Goal: Task Accomplishment & Management: Manage account settings

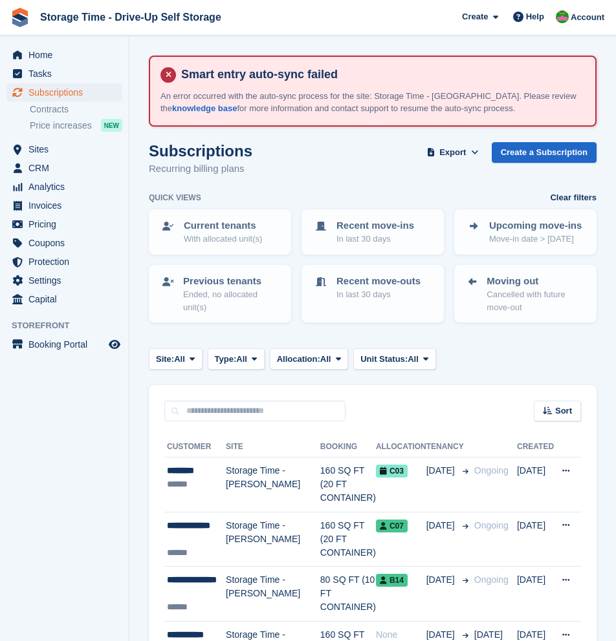
scroll to position [54, 0]
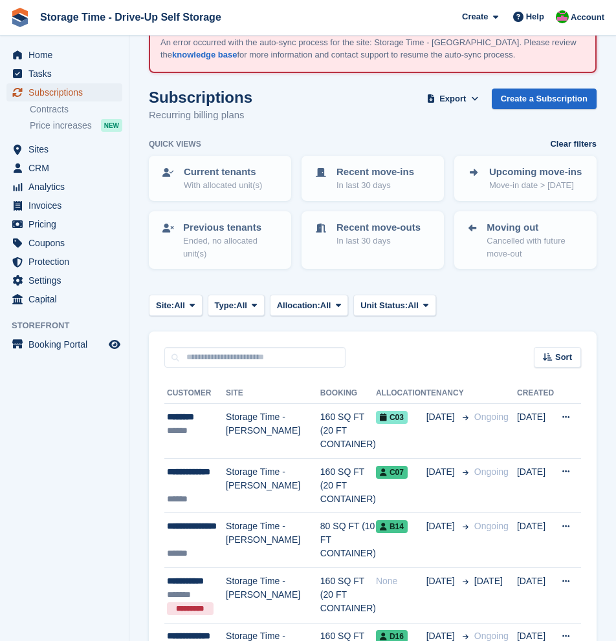
click at [60, 97] on span "Subscriptions" at bounding box center [67, 92] width 78 height 18
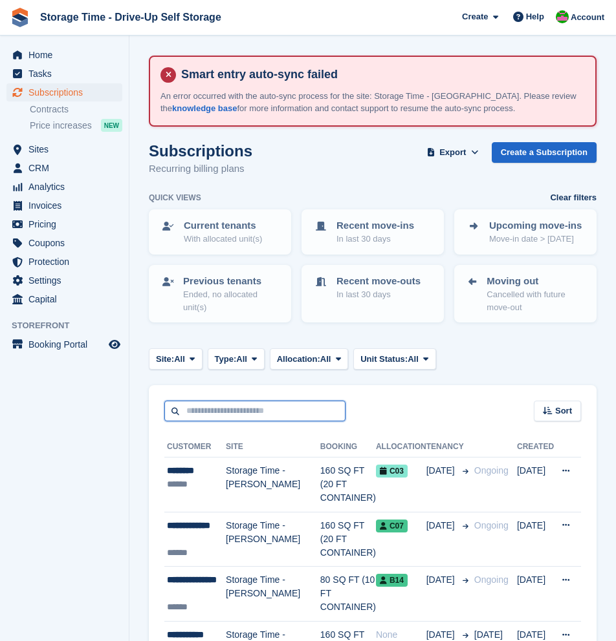
click at [231, 411] on input "text" at bounding box center [254, 411] width 181 height 21
type input "*****"
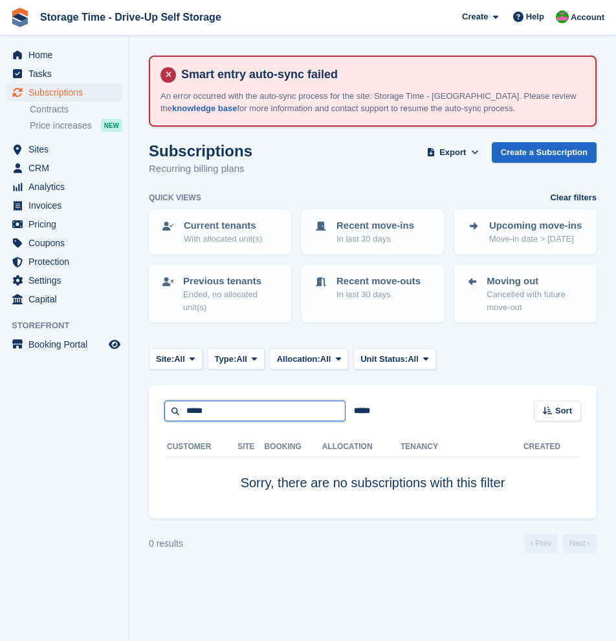
click at [238, 418] on input "*****" at bounding box center [254, 411] width 181 height 21
click at [241, 418] on input "*****" at bounding box center [254, 411] width 181 height 21
type input "*****"
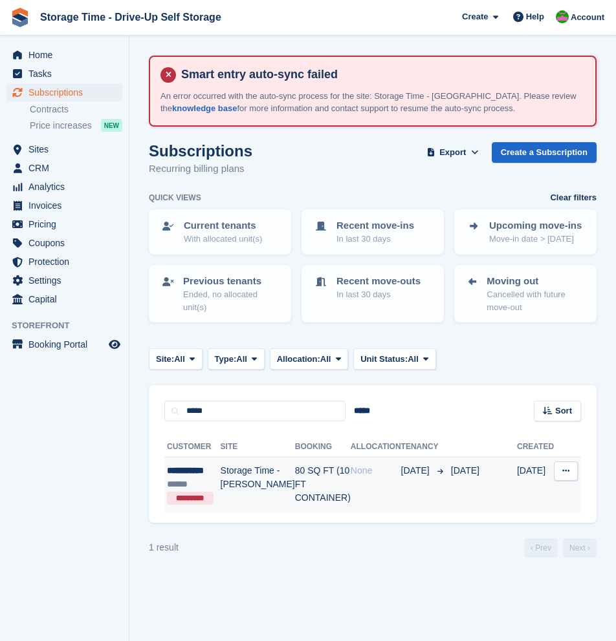
click at [256, 488] on td "Storage Time - [PERSON_NAME]" at bounding box center [258, 485] width 74 height 55
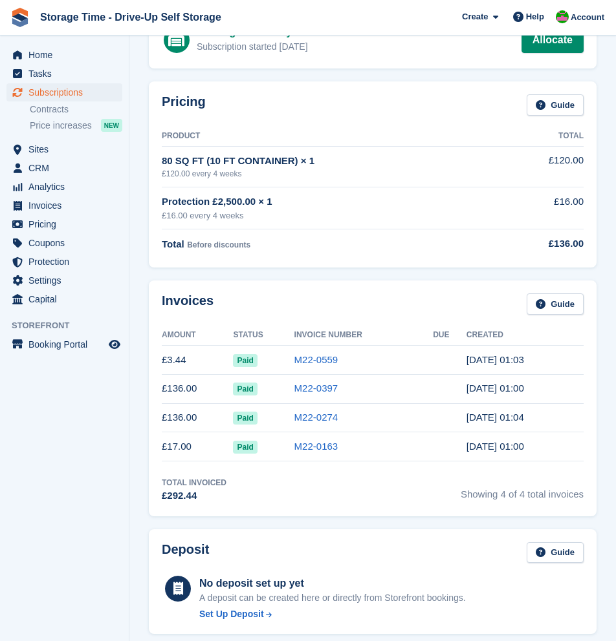
scroll to position [195, 0]
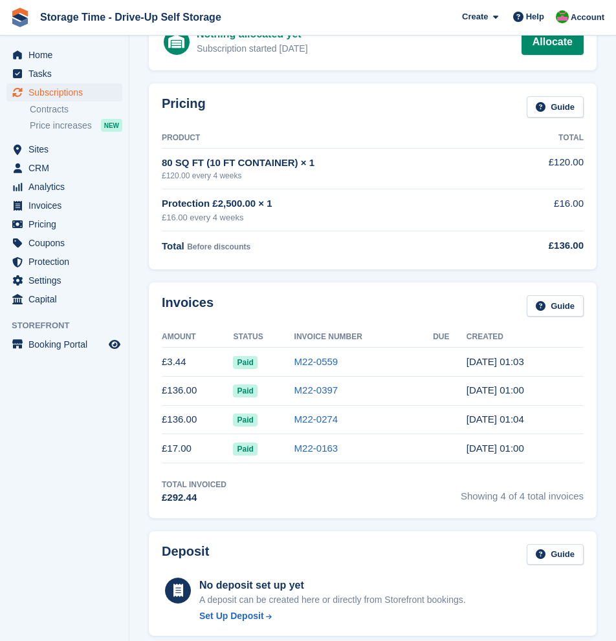
click at [334, 368] on td "M22-0559" at bounding box center [363, 362] width 139 height 29
click at [317, 356] on link "M22-0559" at bounding box center [316, 361] width 44 height 11
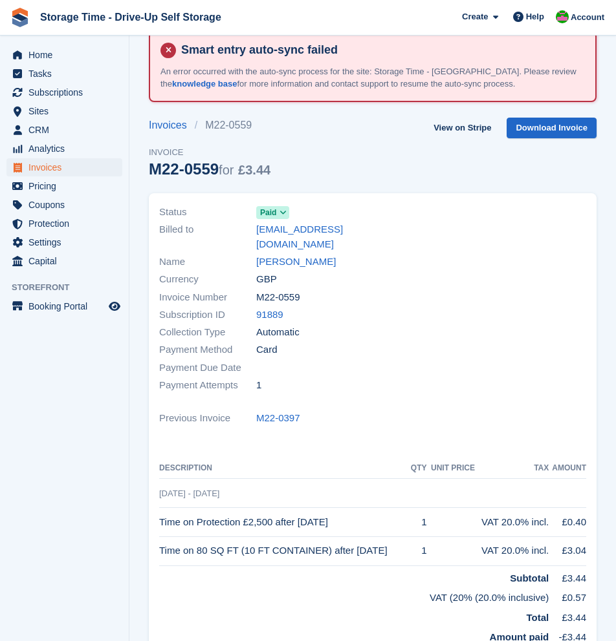
scroll to position [28, 0]
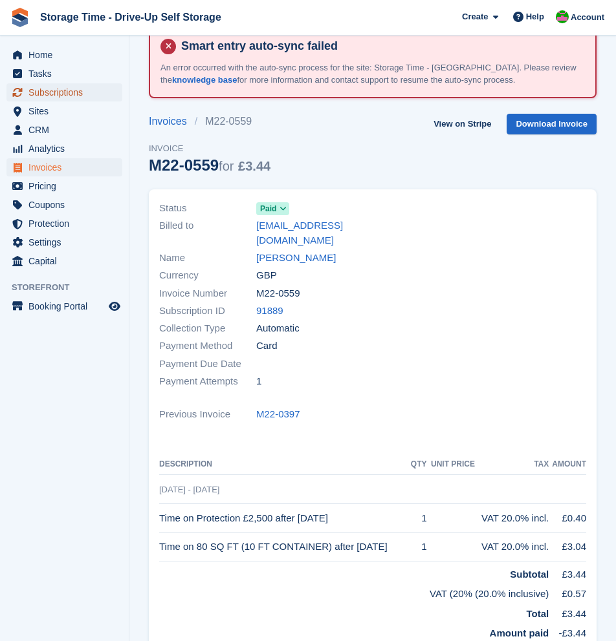
click at [64, 90] on span "Subscriptions" at bounding box center [67, 92] width 78 height 18
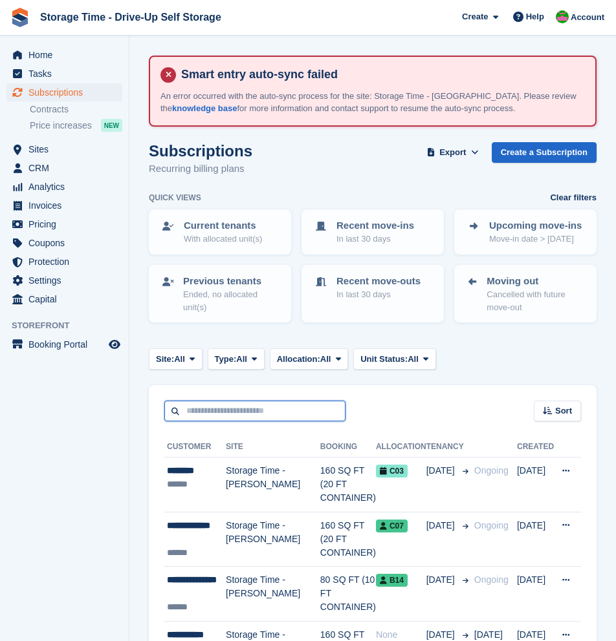
click at [237, 414] on input "text" at bounding box center [254, 411] width 181 height 21
type input "**********"
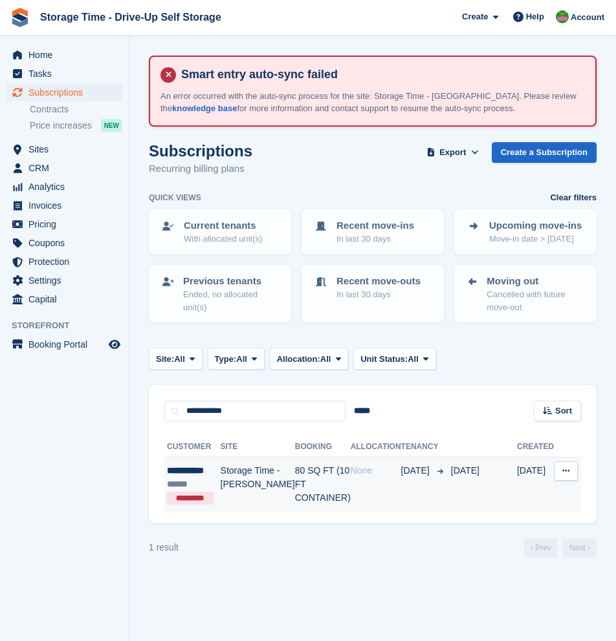
click at [318, 486] on td "80 SQ FT (10 FT CONTAINER)" at bounding box center [323, 485] width 56 height 55
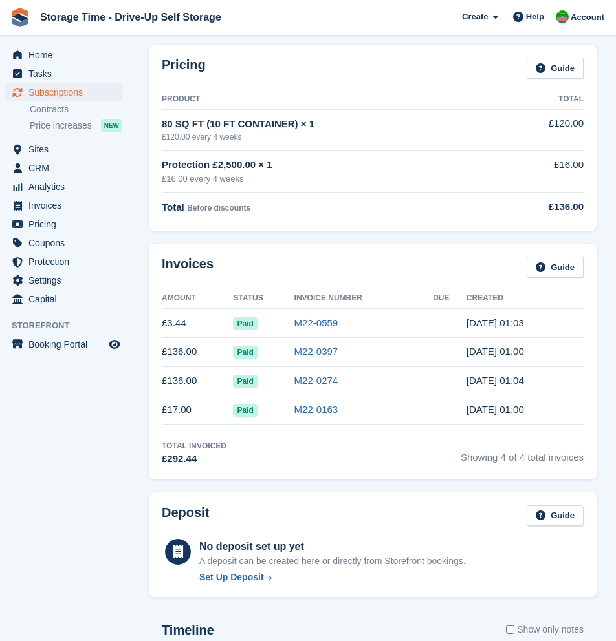
scroll to position [234, 0]
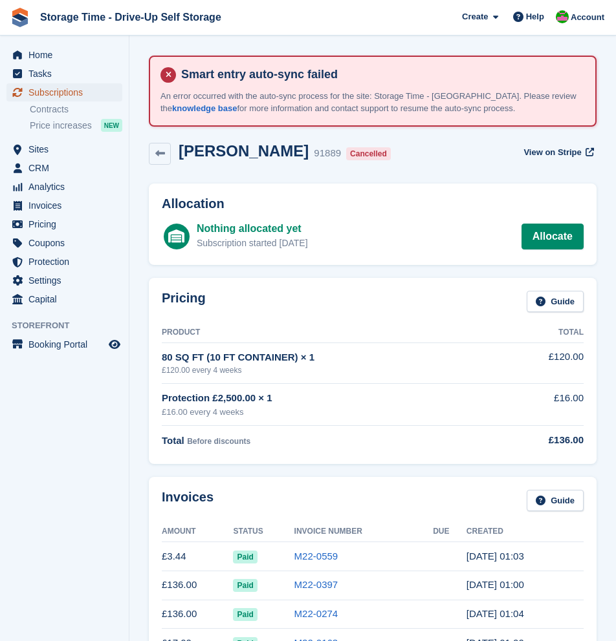
click at [55, 92] on span "Subscriptions" at bounding box center [67, 92] width 78 height 18
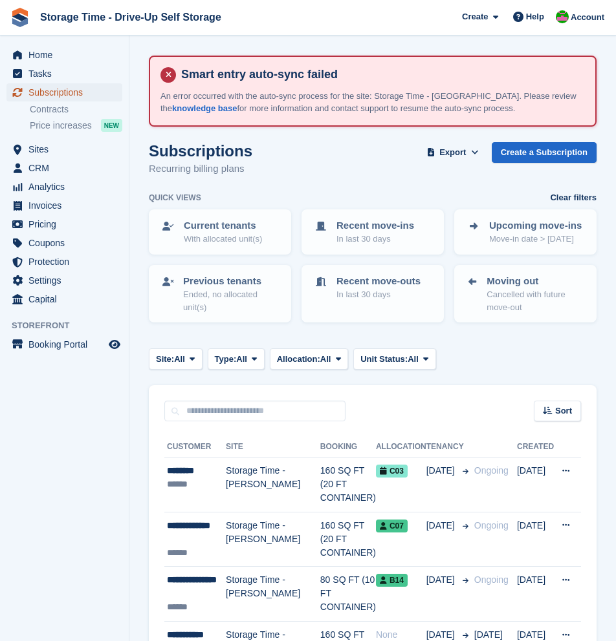
click at [62, 94] on span "Subscriptions" at bounding box center [67, 92] width 78 height 18
click at [40, 151] on span "Sites" at bounding box center [67, 149] width 78 height 18
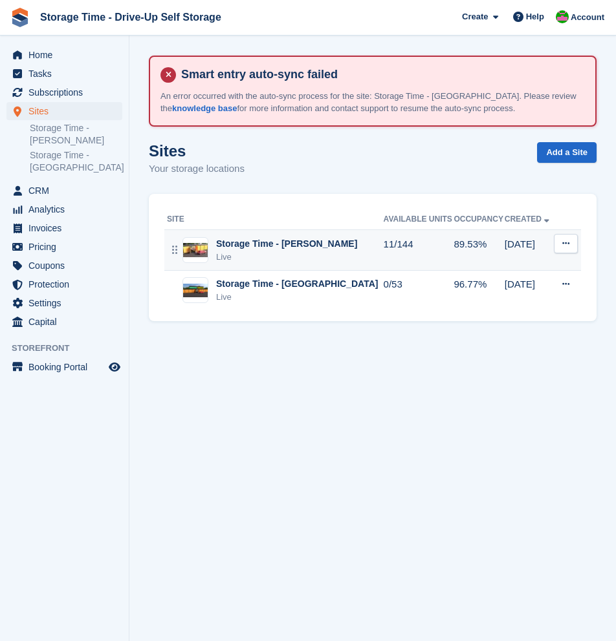
click at [286, 255] on div "Live" at bounding box center [286, 257] width 141 height 13
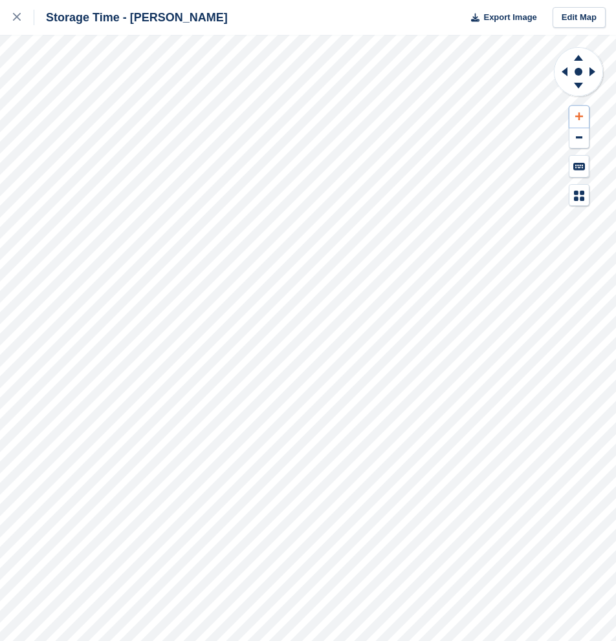
click at [579, 119] on icon at bounding box center [579, 116] width 8 height 9
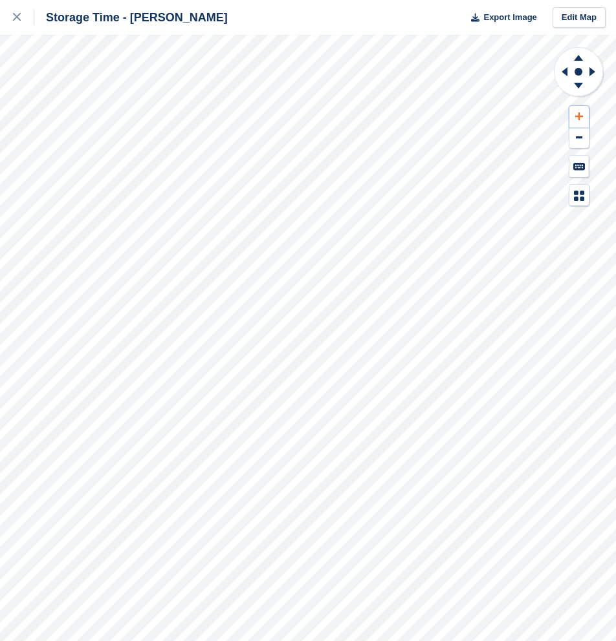
click at [579, 119] on icon at bounding box center [579, 116] width 8 height 9
click at [586, 72] on icon at bounding box center [594, 72] width 16 height 34
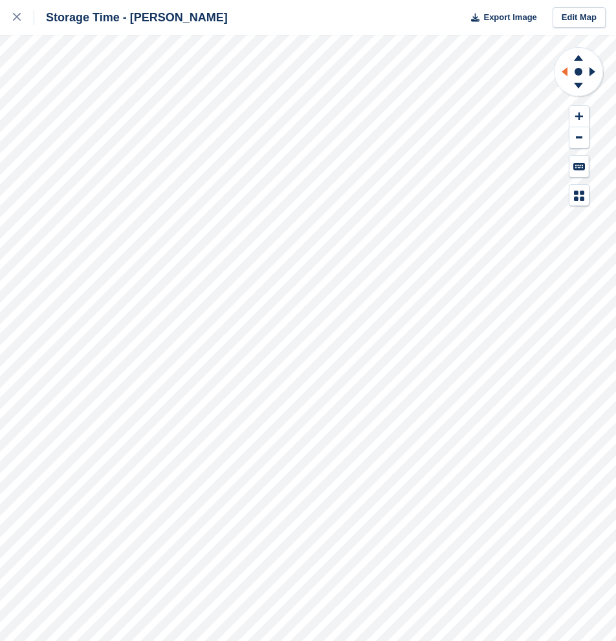
click at [561, 76] on icon at bounding box center [562, 72] width 16 height 34
click at [566, 72] on icon at bounding box center [564, 71] width 6 height 9
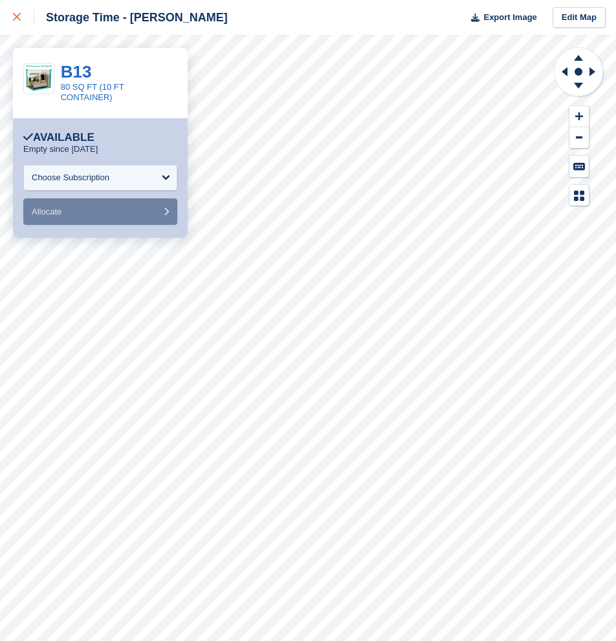
click at [13, 17] on icon at bounding box center [17, 17] width 8 height 8
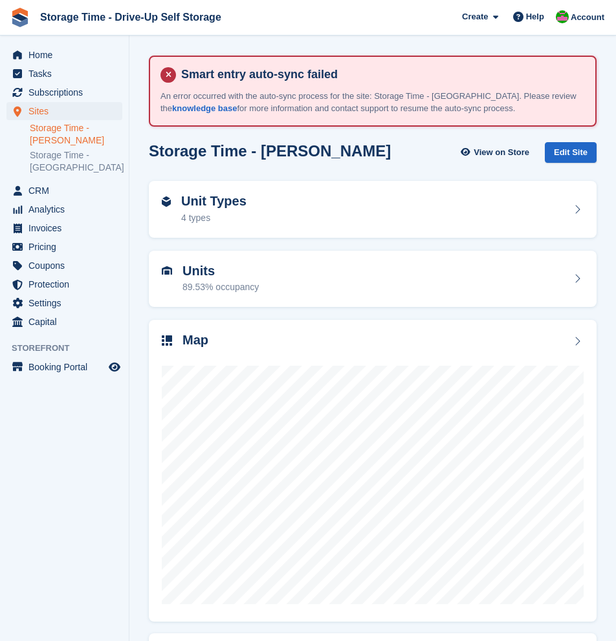
click at [50, 140] on link "Storage Time - [PERSON_NAME]" at bounding box center [76, 134] width 92 height 25
click at [264, 217] on div "Unit Types 4 types" at bounding box center [373, 209] width 422 height 31
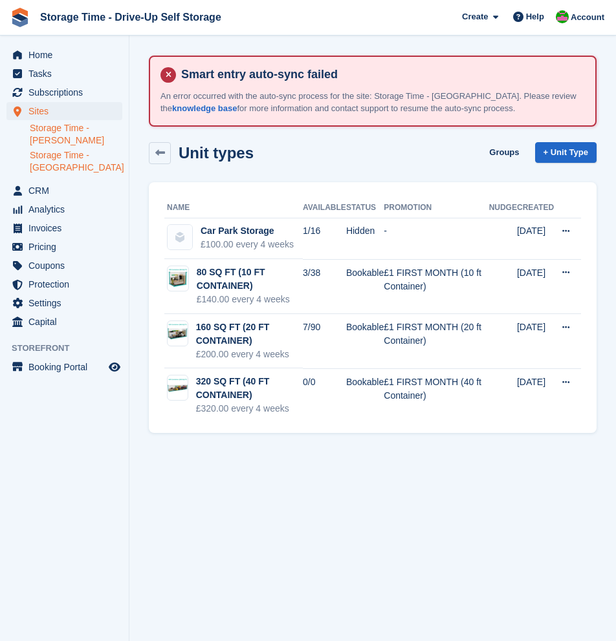
click at [61, 168] on link "Storage Time - [GEOGRAPHIC_DATA]" at bounding box center [76, 161] width 92 height 25
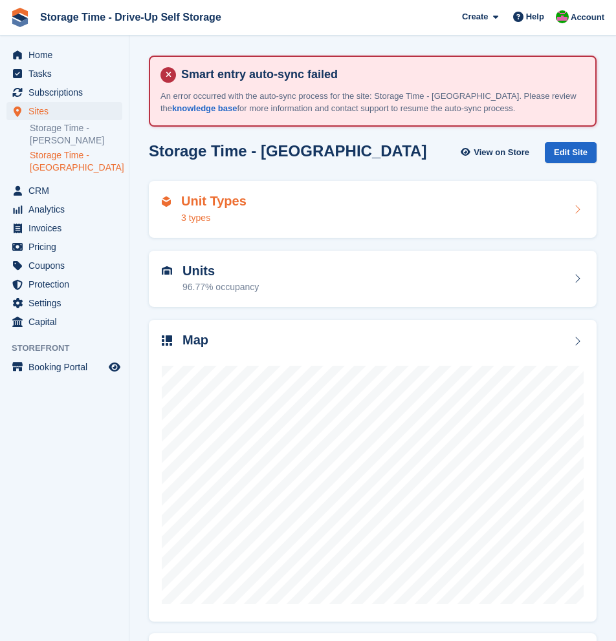
click at [394, 218] on div "Unit Types 3 types" at bounding box center [373, 209] width 422 height 31
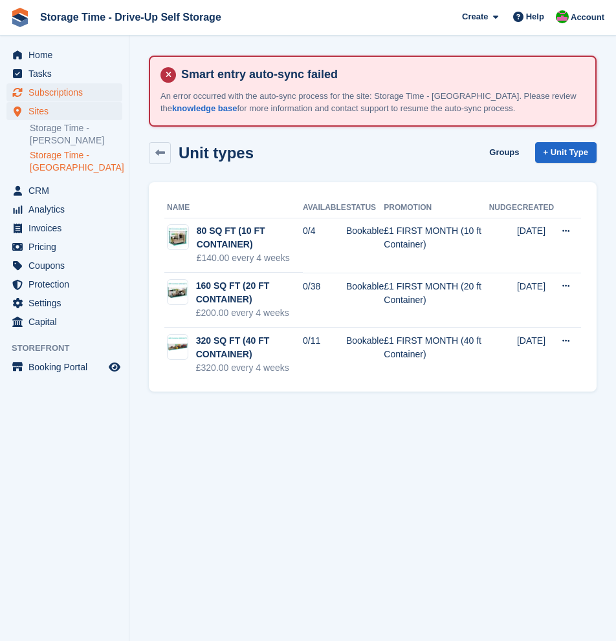
click at [58, 92] on span "Subscriptions" at bounding box center [67, 92] width 78 height 18
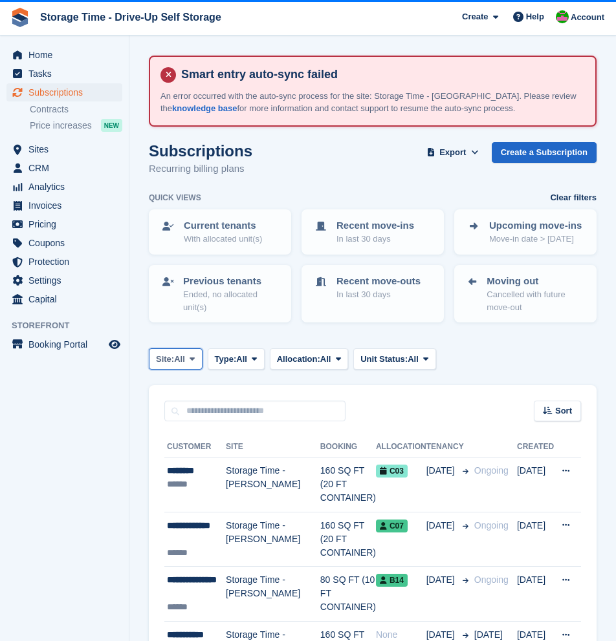
click at [181, 353] on span "All" at bounding box center [179, 359] width 11 height 13
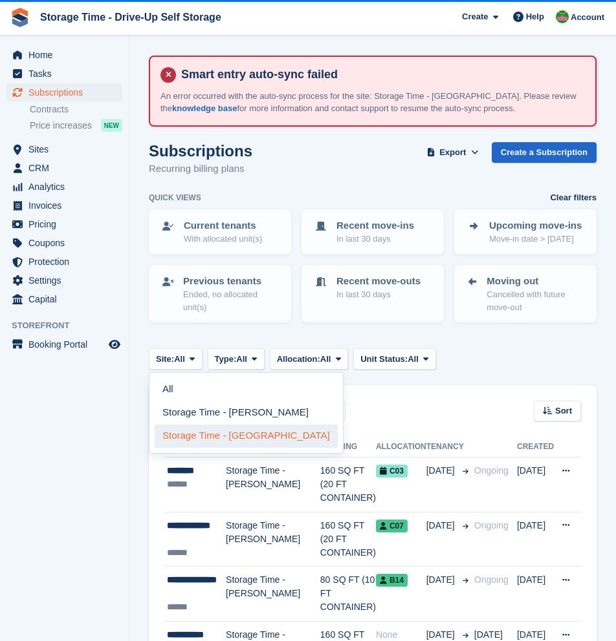
click at [204, 427] on link "Storage Time - [GEOGRAPHIC_DATA]" at bounding box center [246, 436] width 183 height 23
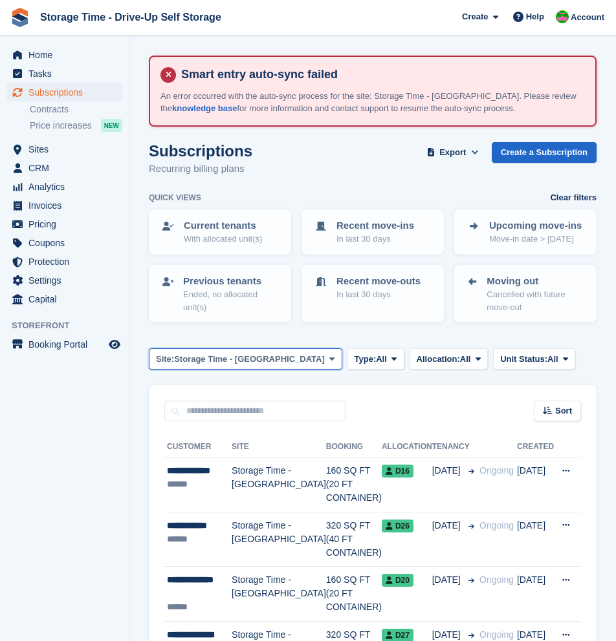
click at [197, 365] on span "Storage Time - [GEOGRAPHIC_DATA]" at bounding box center [249, 359] width 151 height 13
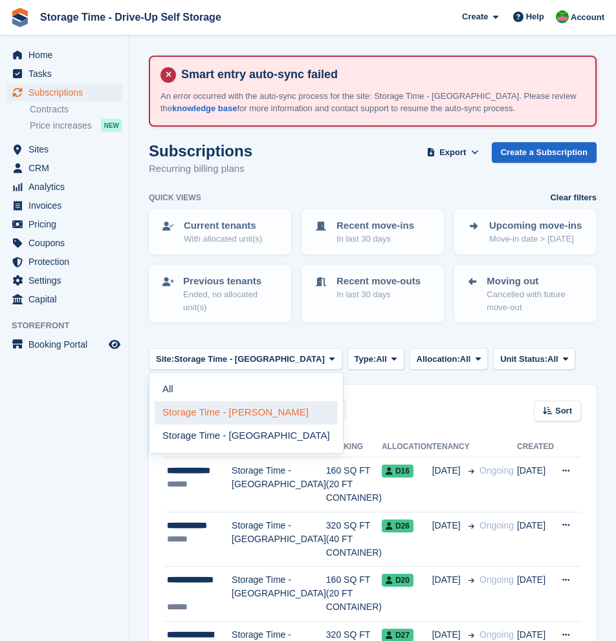
click at [213, 408] on link "Storage Time - [PERSON_NAME]" at bounding box center [246, 413] width 183 height 23
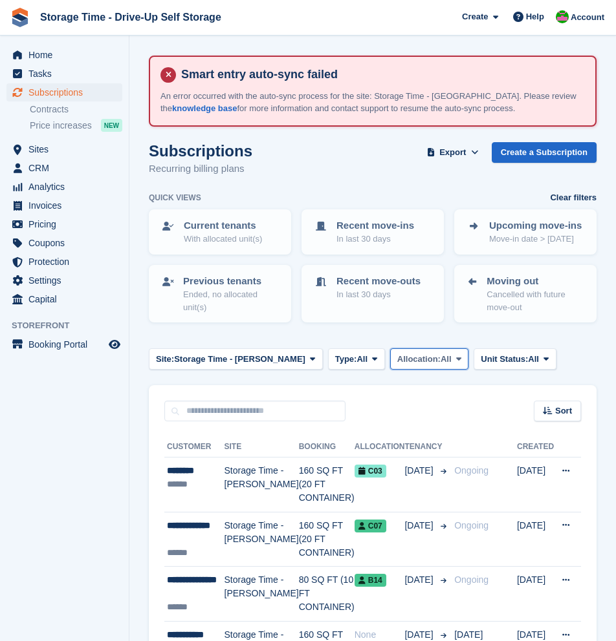
click at [415, 364] on span "Allocation:" at bounding box center [418, 359] width 43 height 13
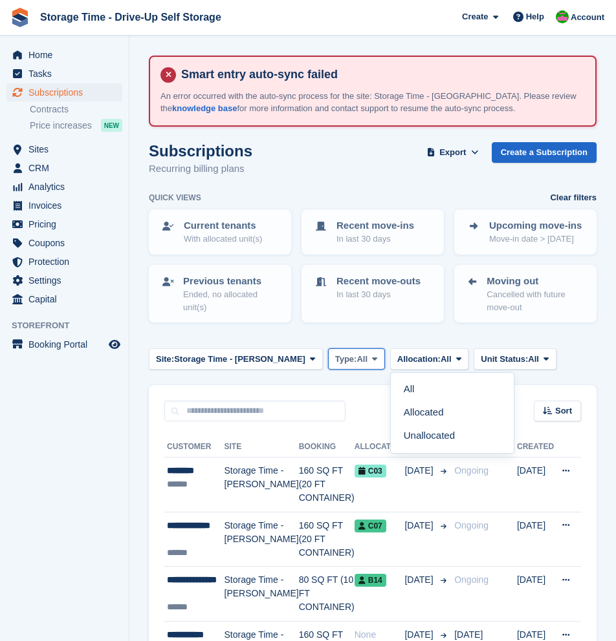
click at [356, 358] on span "All" at bounding box center [361, 359] width 11 height 13
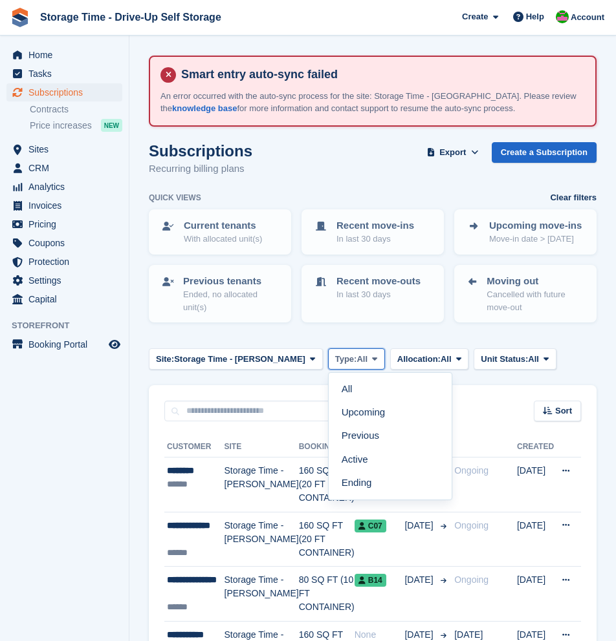
click at [356, 358] on span "All" at bounding box center [361, 359] width 11 height 13
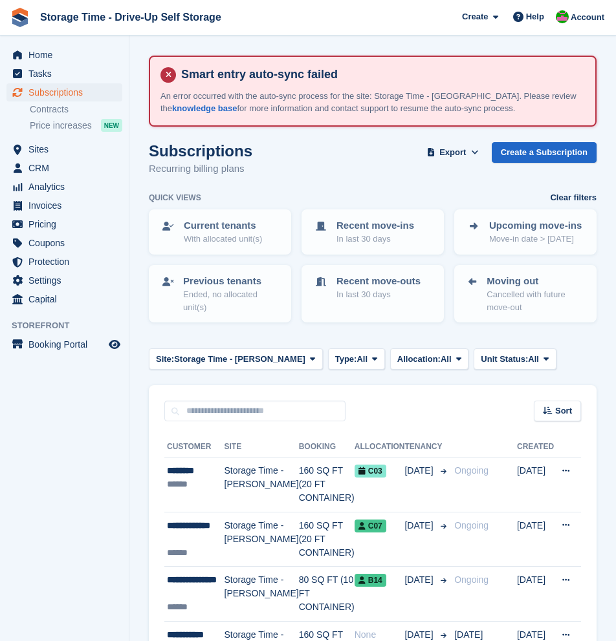
click at [579, 349] on div "Site: Storage Time - [PERSON_NAME] All Storage Time - Sharston Storage Time - […" at bounding box center [372, 359] width 447 height 21
click at [449, 155] on span "Export" at bounding box center [452, 152] width 27 height 13
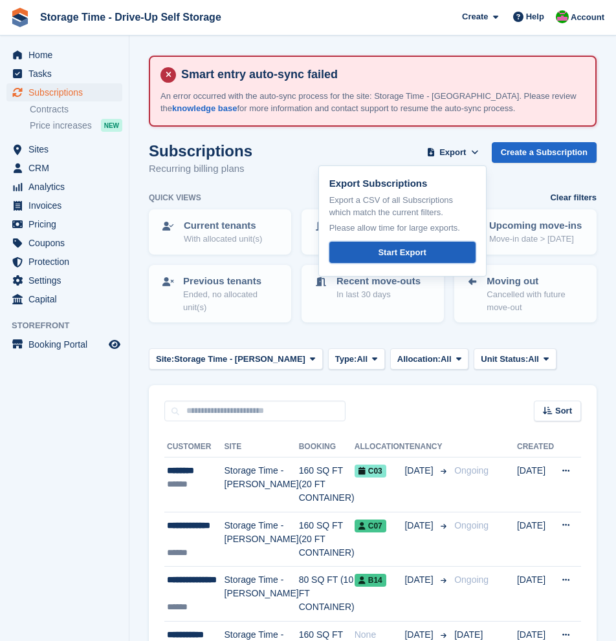
click at [414, 252] on div "Start Export" at bounding box center [402, 252] width 48 height 13
click at [56, 206] on span "Invoices" at bounding box center [67, 206] width 78 height 18
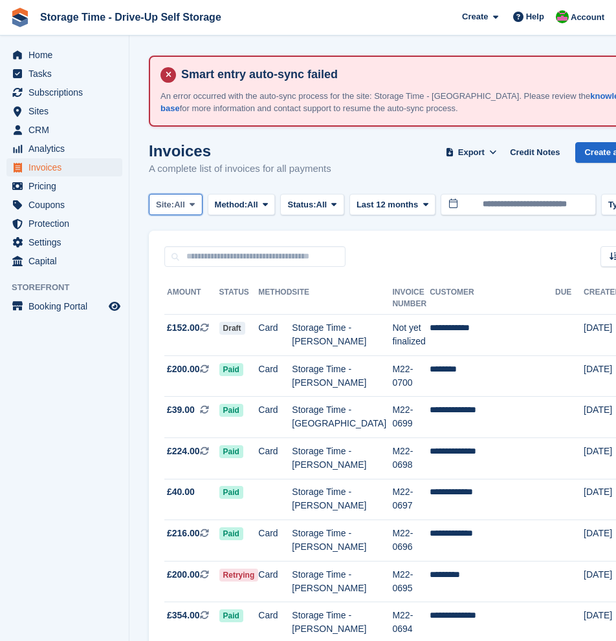
click at [192, 208] on span at bounding box center [192, 204] width 10 height 10
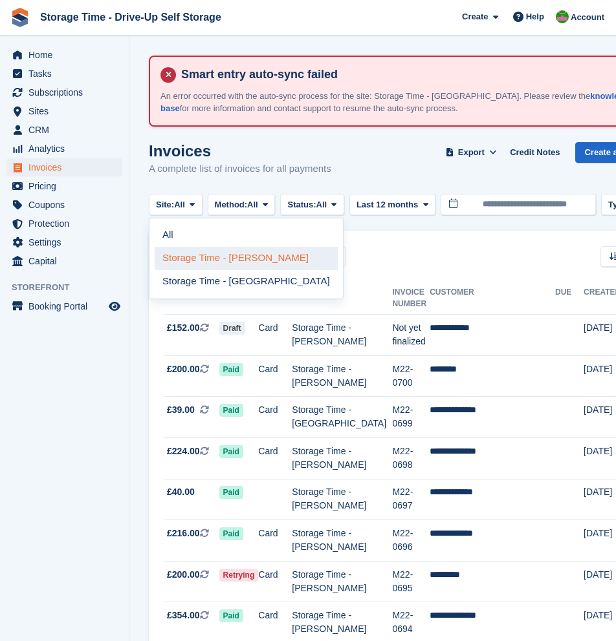
click at [209, 261] on link "Storage Time - [PERSON_NAME]" at bounding box center [246, 258] width 183 height 23
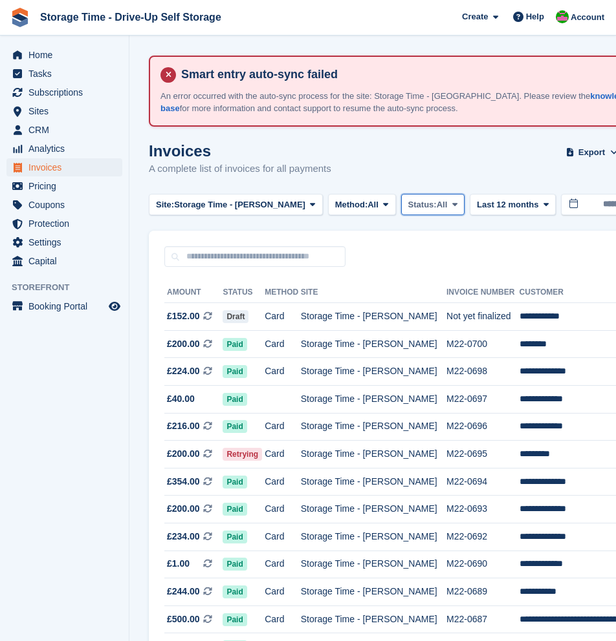
click at [432, 211] on button "Status: All" at bounding box center [432, 204] width 63 height 21
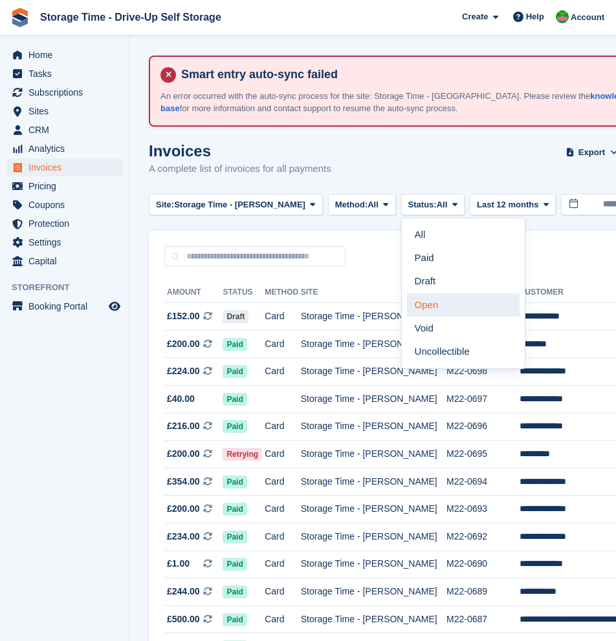
click at [414, 312] on link "Open" at bounding box center [463, 305] width 113 height 23
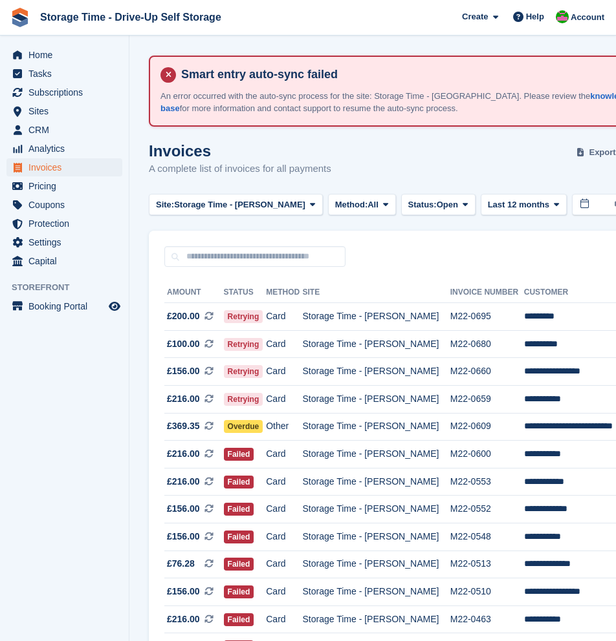
click at [592, 155] on span "Export" at bounding box center [601, 152] width 27 height 13
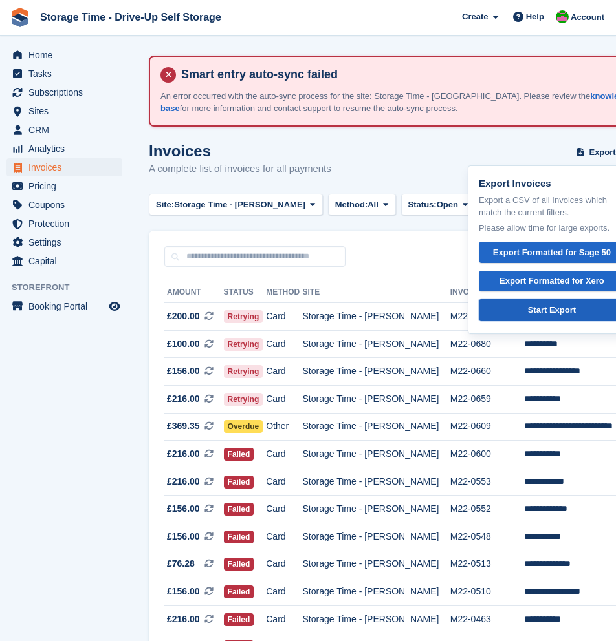
click at [534, 312] on div "Start Export" at bounding box center [552, 310] width 48 height 13
click at [425, 167] on div "Invoices A complete list of invoices for all payments Export Export Invoices Ex…" at bounding box center [471, 167] width 645 height 50
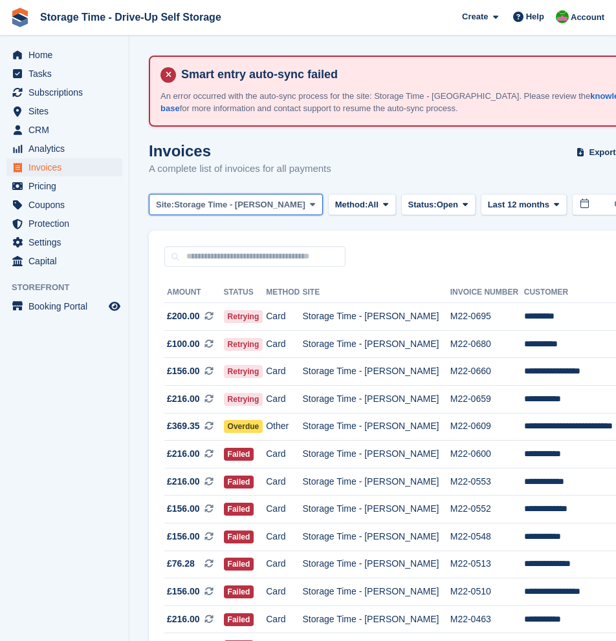
click at [279, 201] on button "Site: Storage Time - [PERSON_NAME]" at bounding box center [236, 204] width 174 height 21
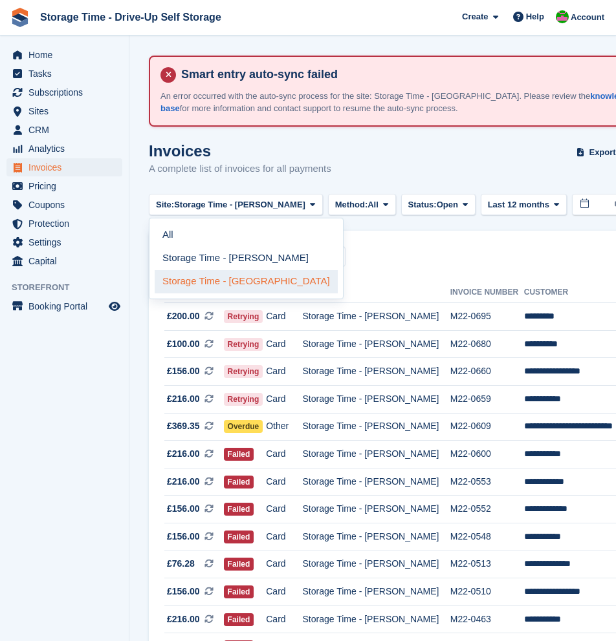
click at [265, 284] on link "Storage Time - [GEOGRAPHIC_DATA]" at bounding box center [246, 281] width 183 height 23
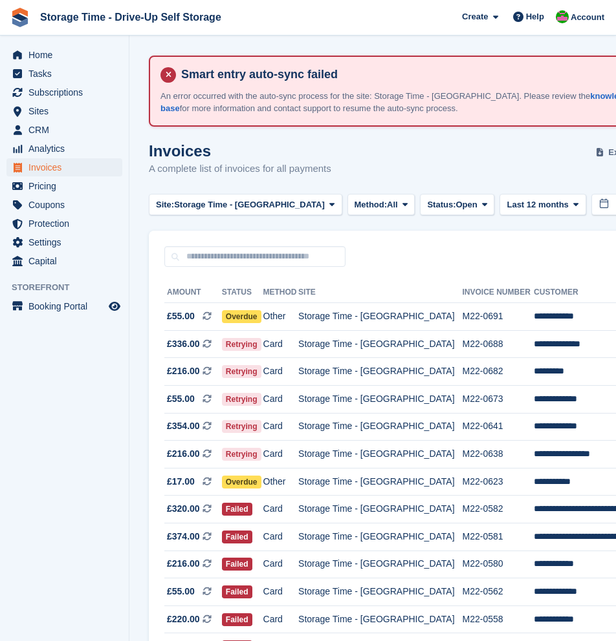
click at [608, 149] on span "Export" at bounding box center [621, 152] width 27 height 13
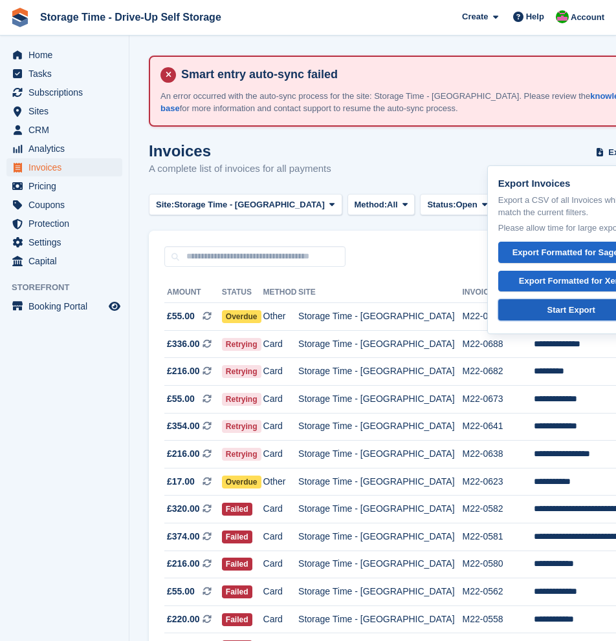
click at [547, 312] on div "Start Export" at bounding box center [571, 310] width 48 height 13
click at [46, 94] on span "Subscriptions" at bounding box center [67, 92] width 78 height 18
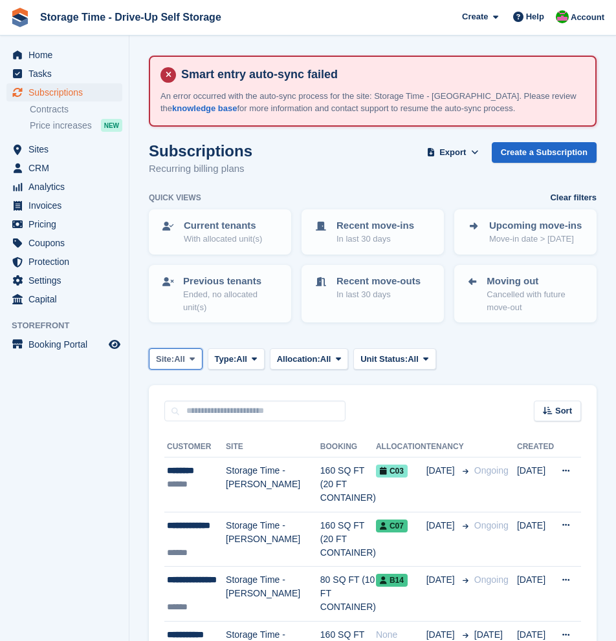
click at [173, 364] on span "Site:" at bounding box center [165, 359] width 18 height 13
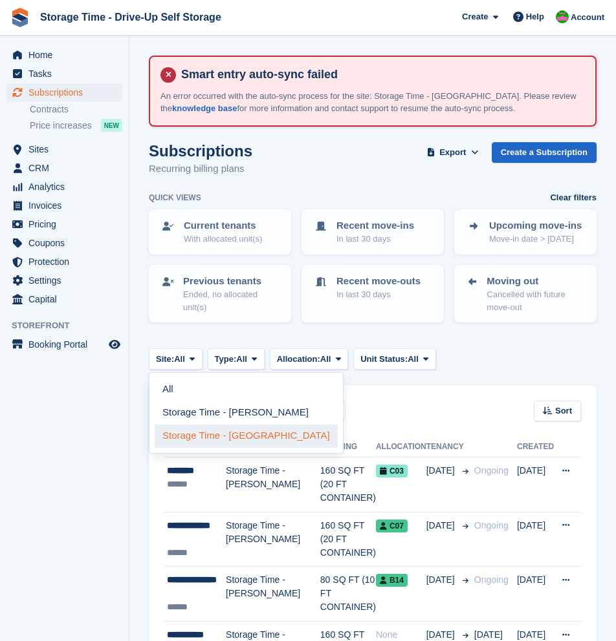
click at [210, 436] on link "Storage Time - [GEOGRAPHIC_DATA]" at bounding box center [246, 436] width 183 height 23
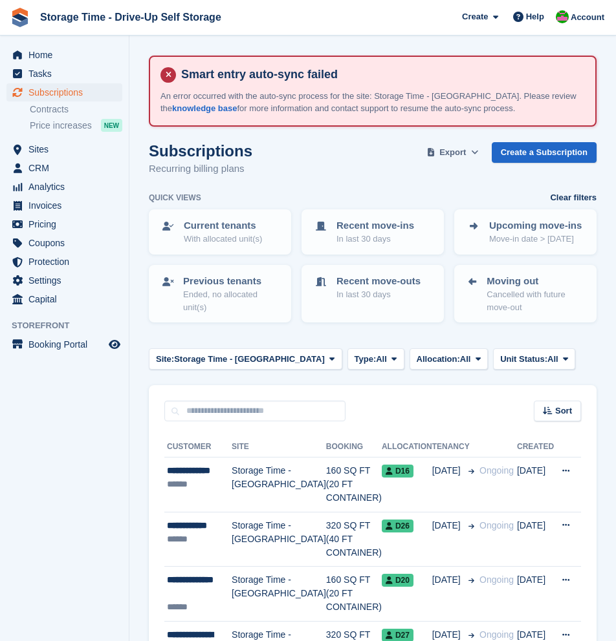
click at [460, 160] on button "Export" at bounding box center [452, 152] width 57 height 21
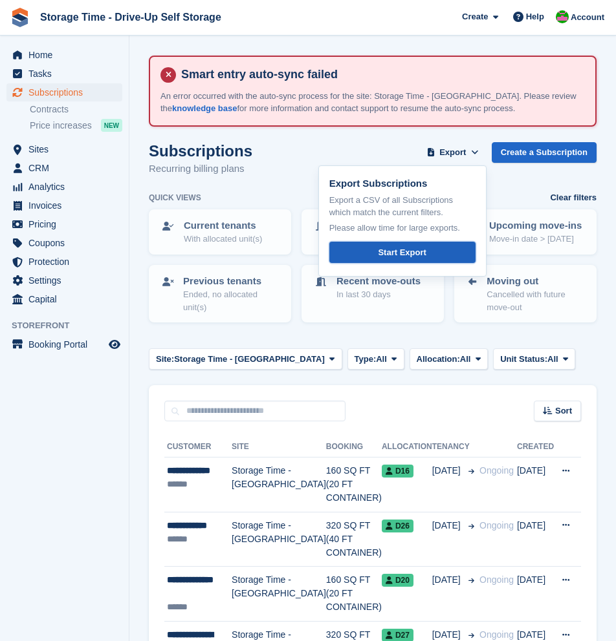
click at [425, 253] on link "Start Export" at bounding box center [402, 252] width 146 height 21
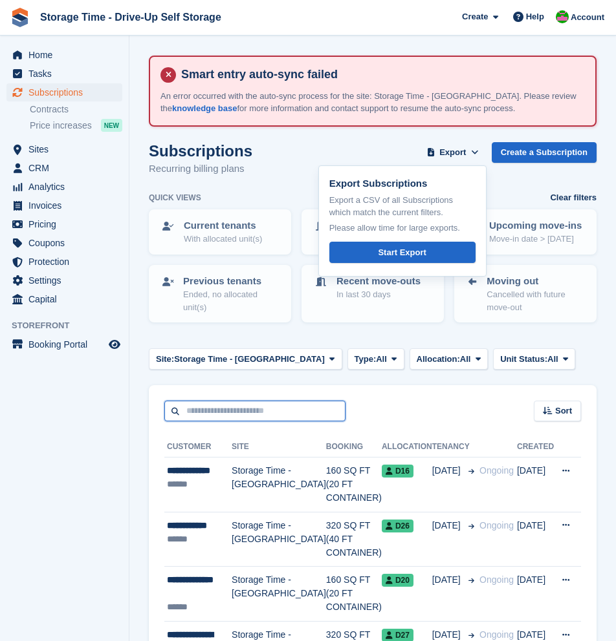
click at [283, 416] on input "text" at bounding box center [254, 411] width 181 height 21
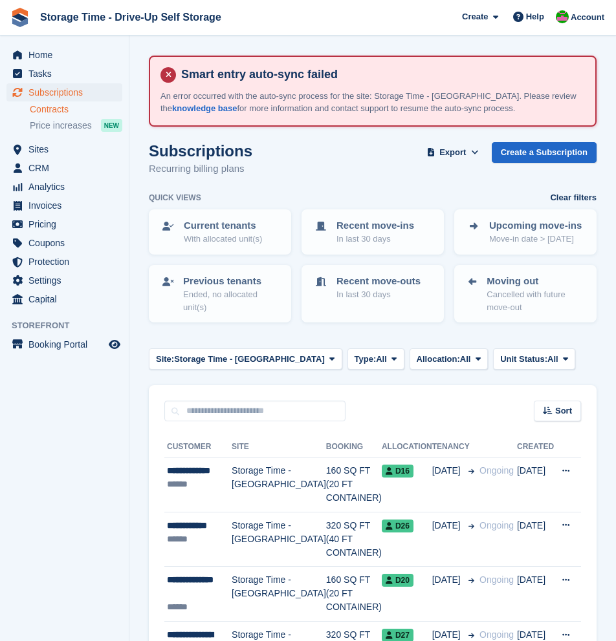
click at [58, 104] on link "Contracts" at bounding box center [76, 109] width 92 height 12
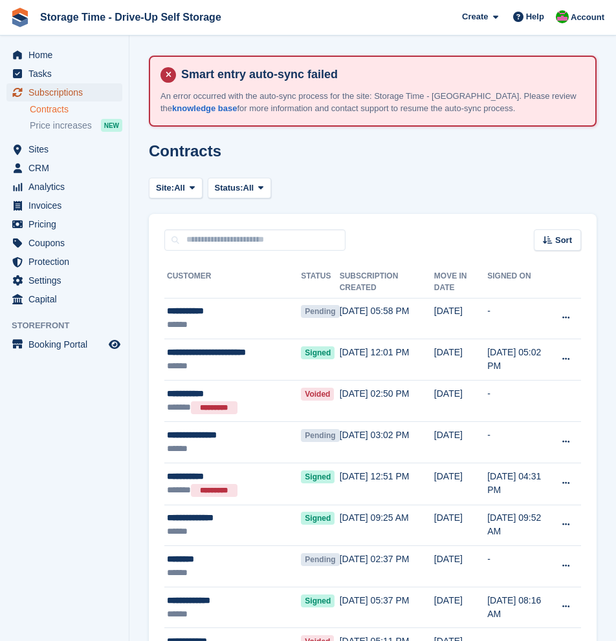
click at [62, 91] on span "Subscriptions" at bounding box center [67, 92] width 78 height 18
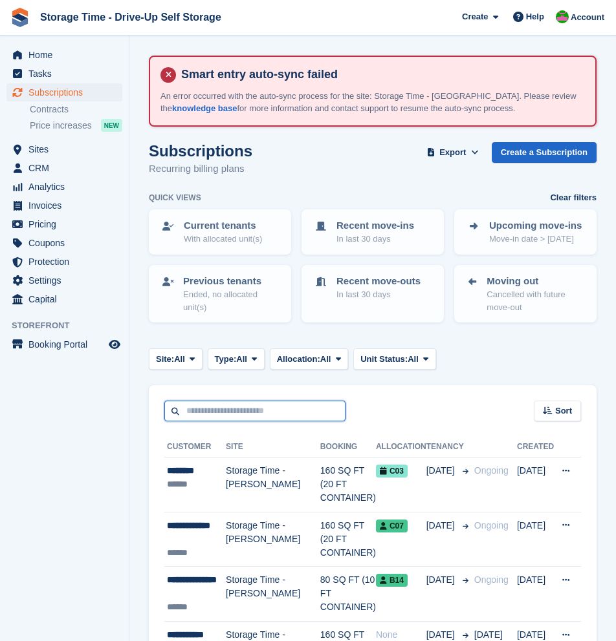
click at [256, 402] on input "text" at bounding box center [254, 411] width 181 height 21
type input "******"
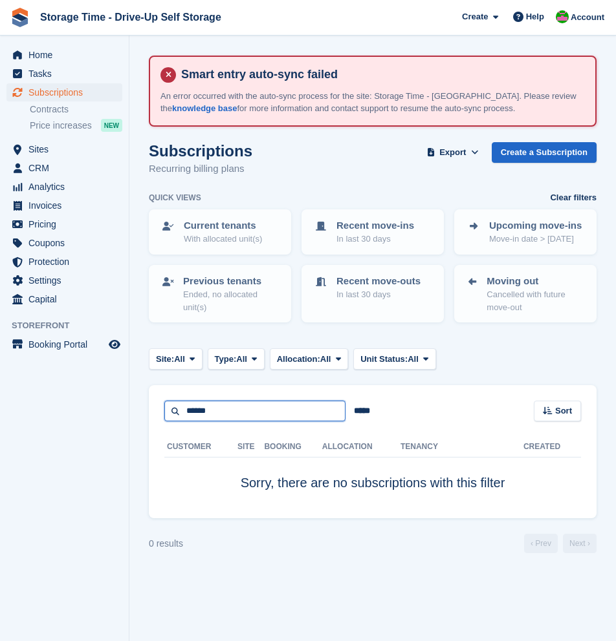
click at [241, 407] on input "******" at bounding box center [254, 411] width 181 height 21
type input "***"
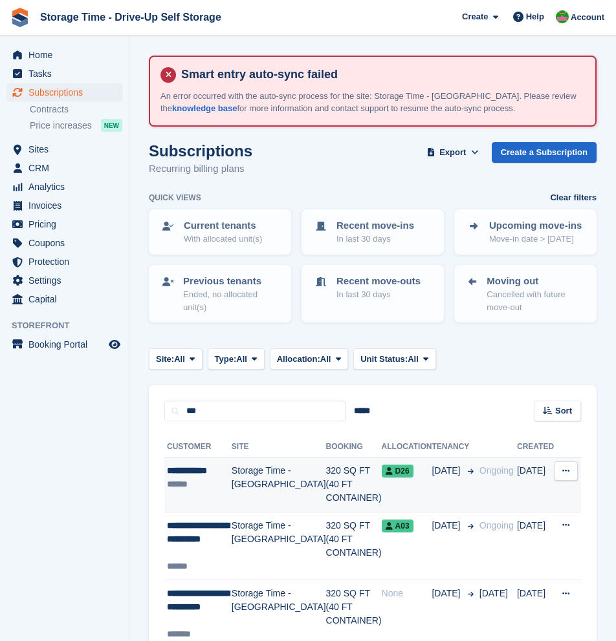
click at [326, 491] on td "320 SQ FT (40 FT CONTAINER)" at bounding box center [354, 485] width 56 height 55
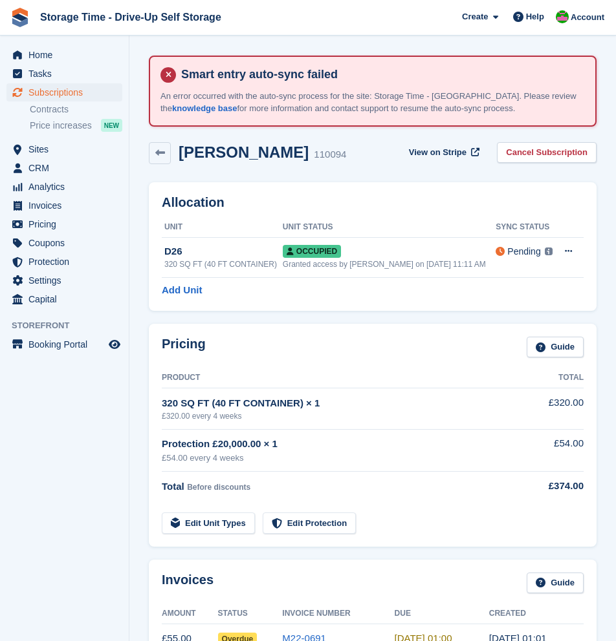
click at [343, 157] on div "[PERSON_NAME] 110094 View on Stripe Cancel Subscription" at bounding box center [372, 153] width 447 height 22
